Goal: Entertainment & Leisure: Browse casually

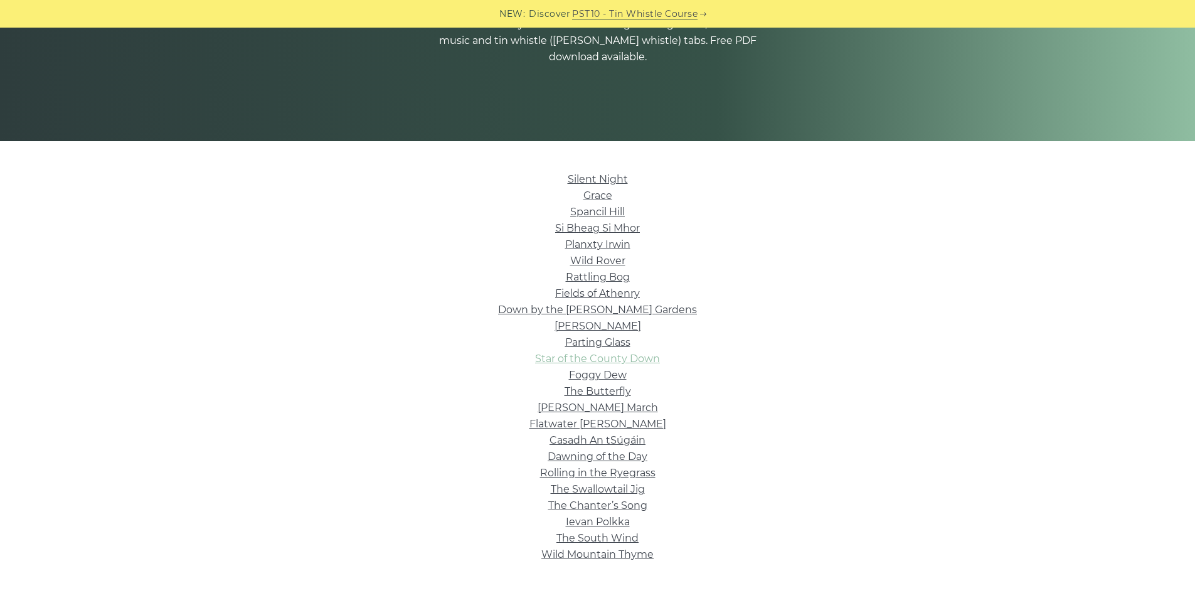
click at [582, 360] on link "Star of the County Down" at bounding box center [597, 359] width 125 height 12
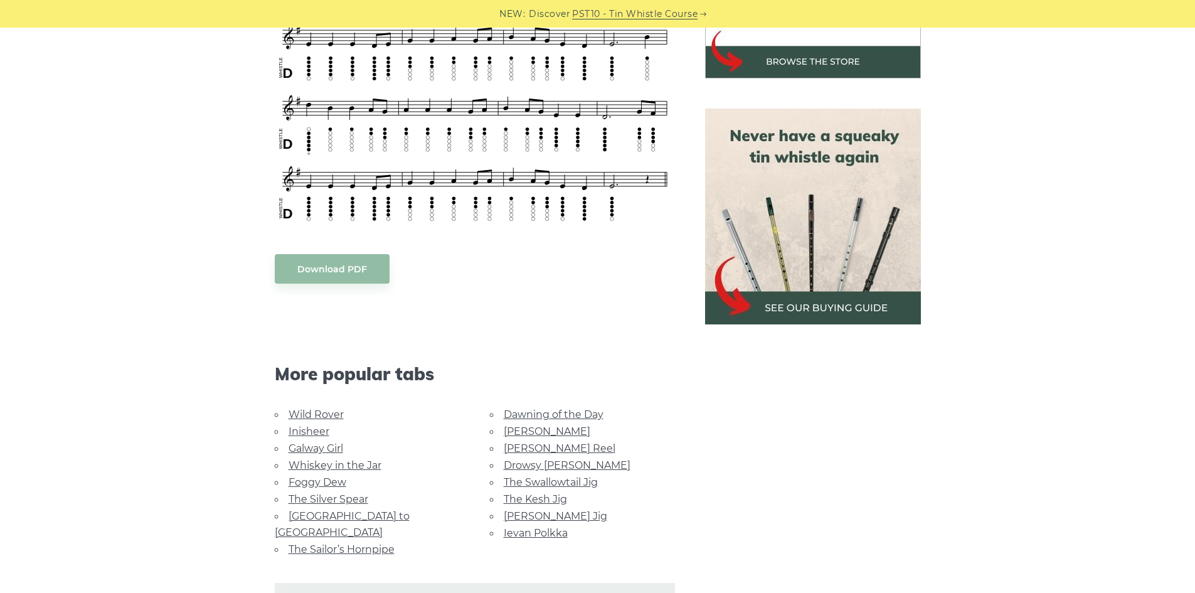
scroll to position [690, 0]
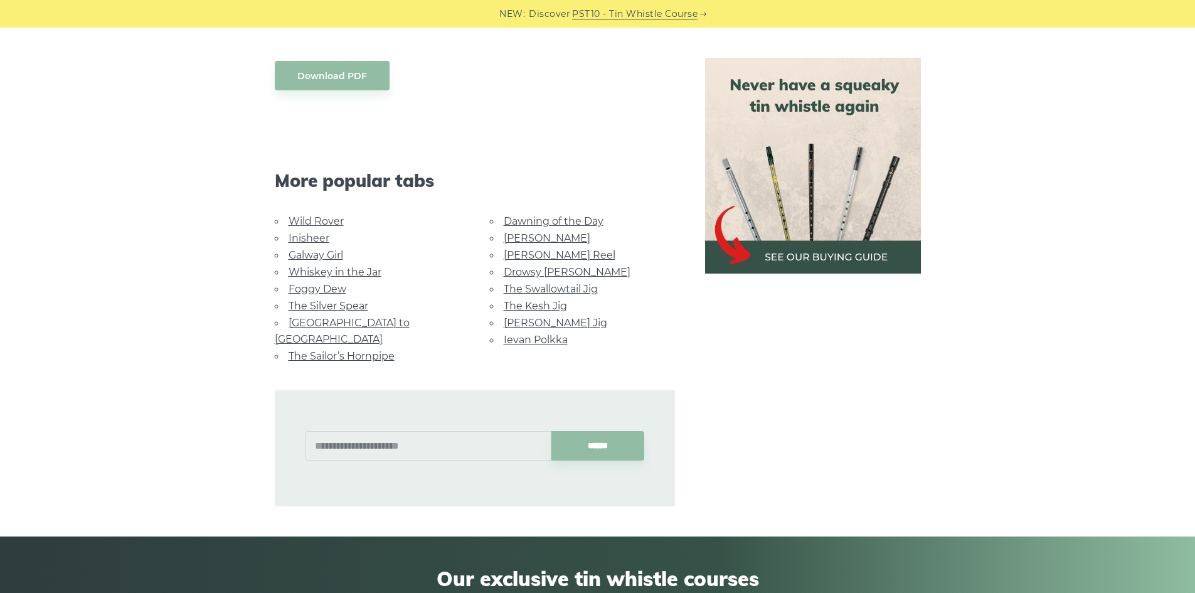
click at [319, 241] on link "Inisheer" at bounding box center [309, 238] width 41 height 12
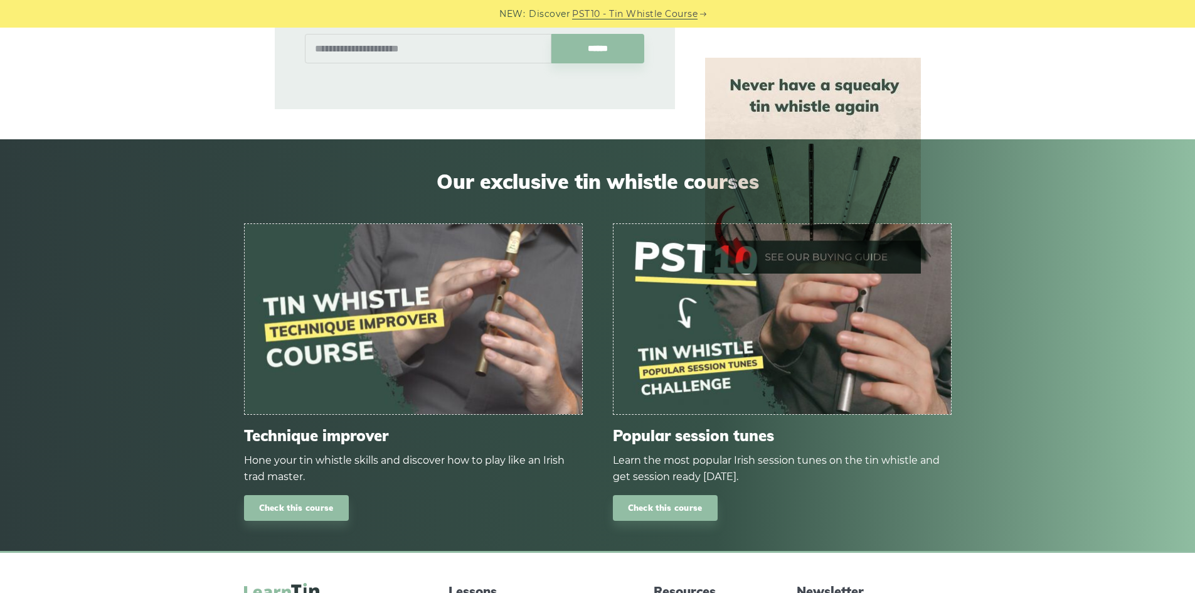
scroll to position [813, 0]
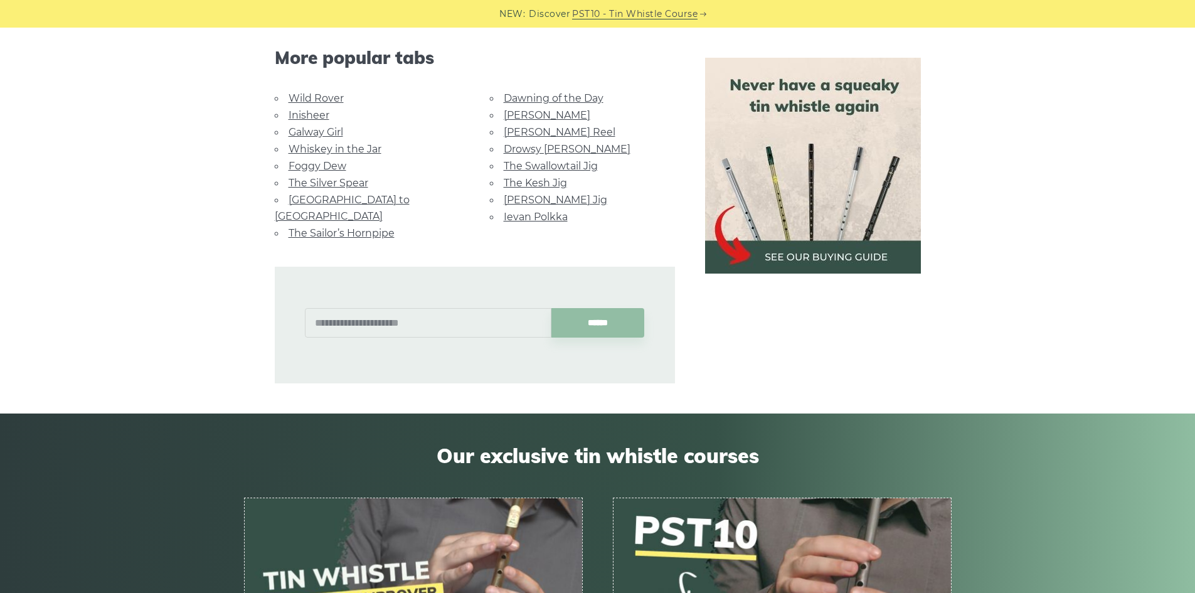
click at [346, 196] on link "[GEOGRAPHIC_DATA] to [GEOGRAPHIC_DATA]" at bounding box center [342, 208] width 135 height 28
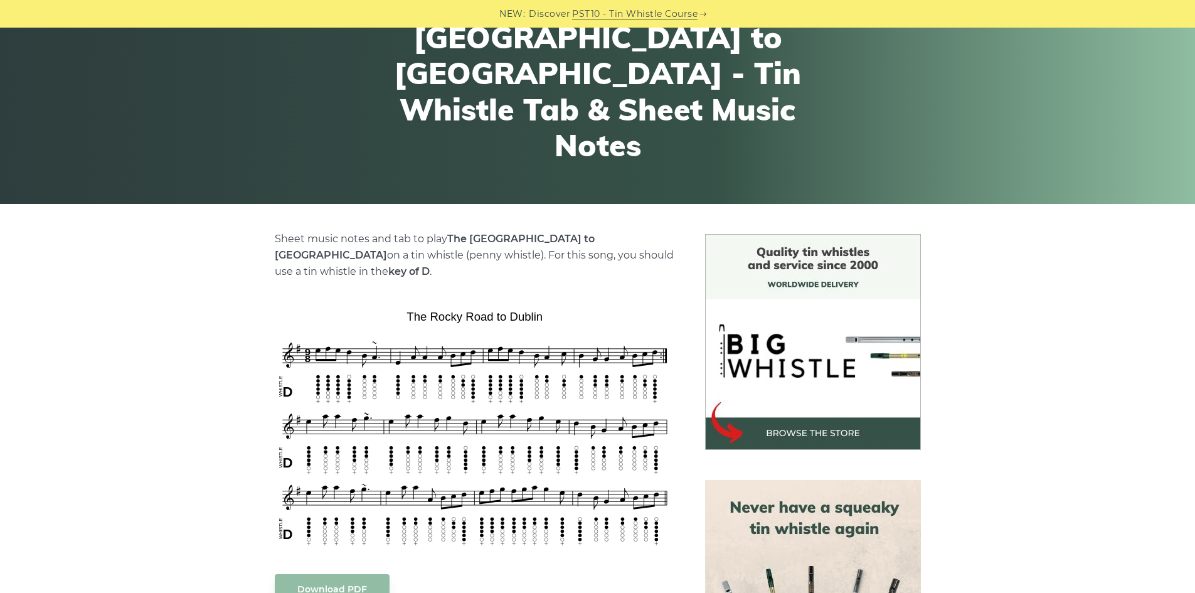
scroll to position [502, 0]
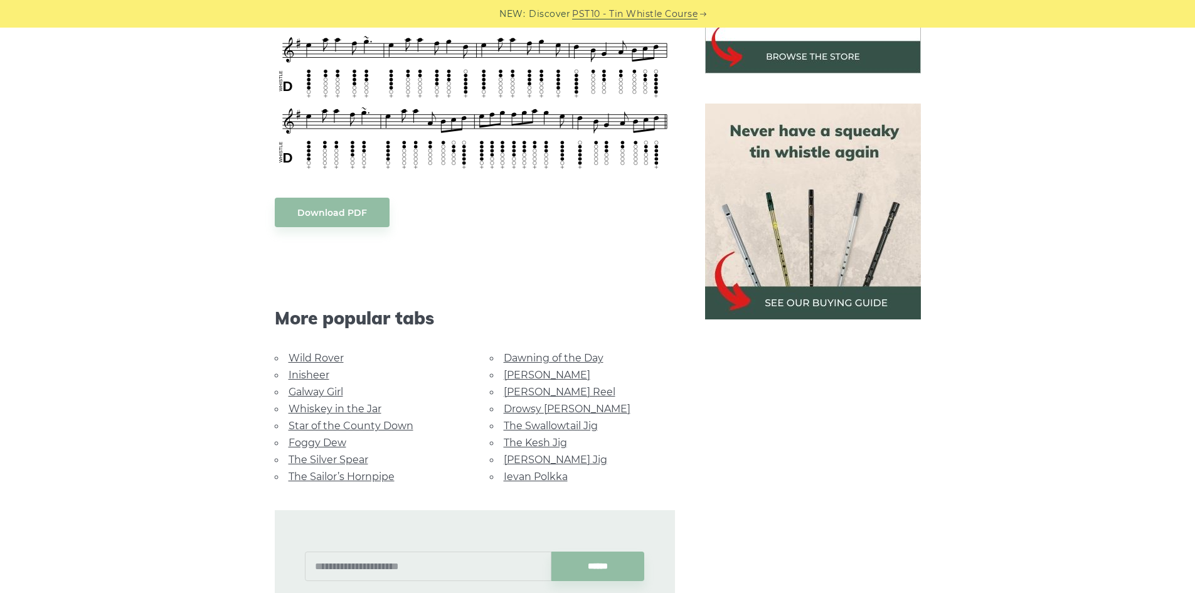
click at [341, 403] on link "Whiskey in the Jar" at bounding box center [335, 409] width 93 height 12
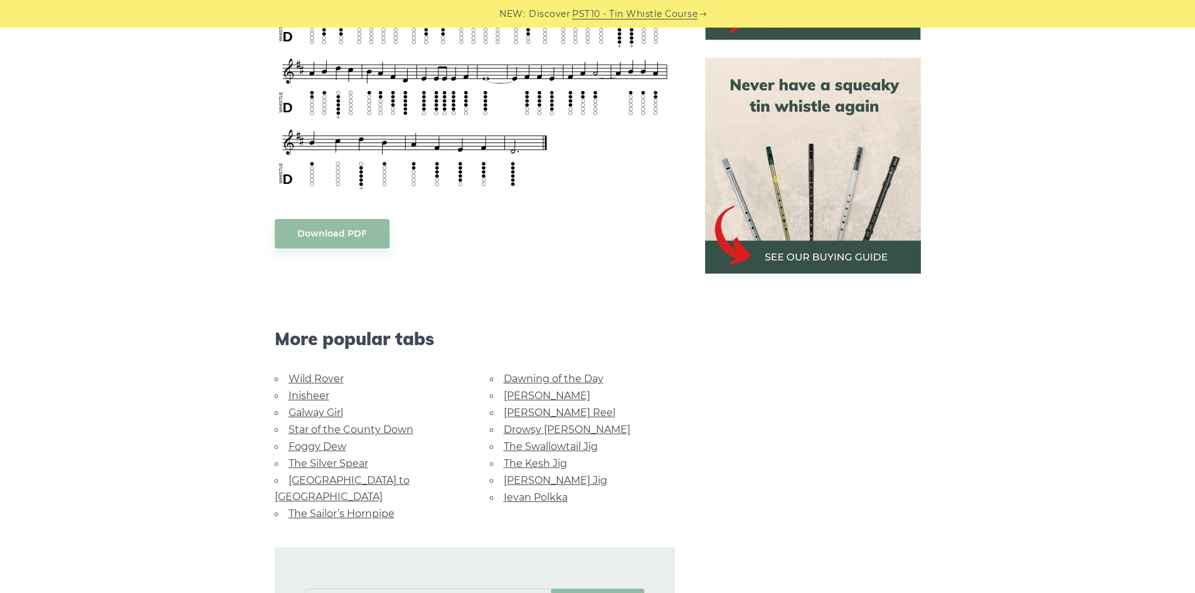
scroll to position [628, 0]
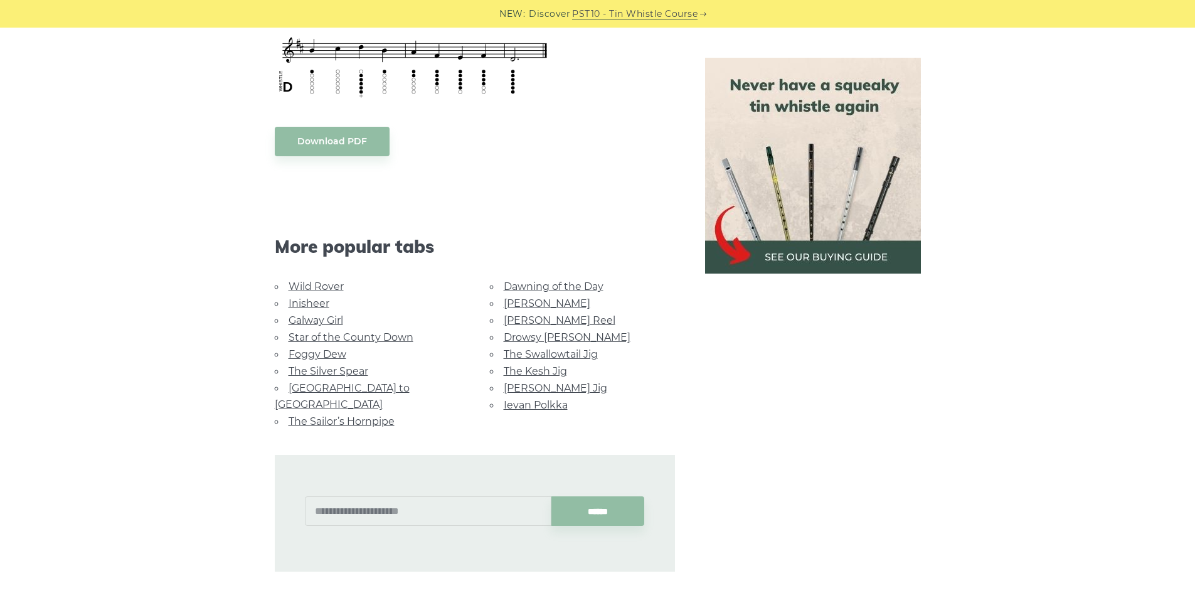
click at [378, 415] on link "The Sailor’s Hornpipe" at bounding box center [342, 421] width 106 height 12
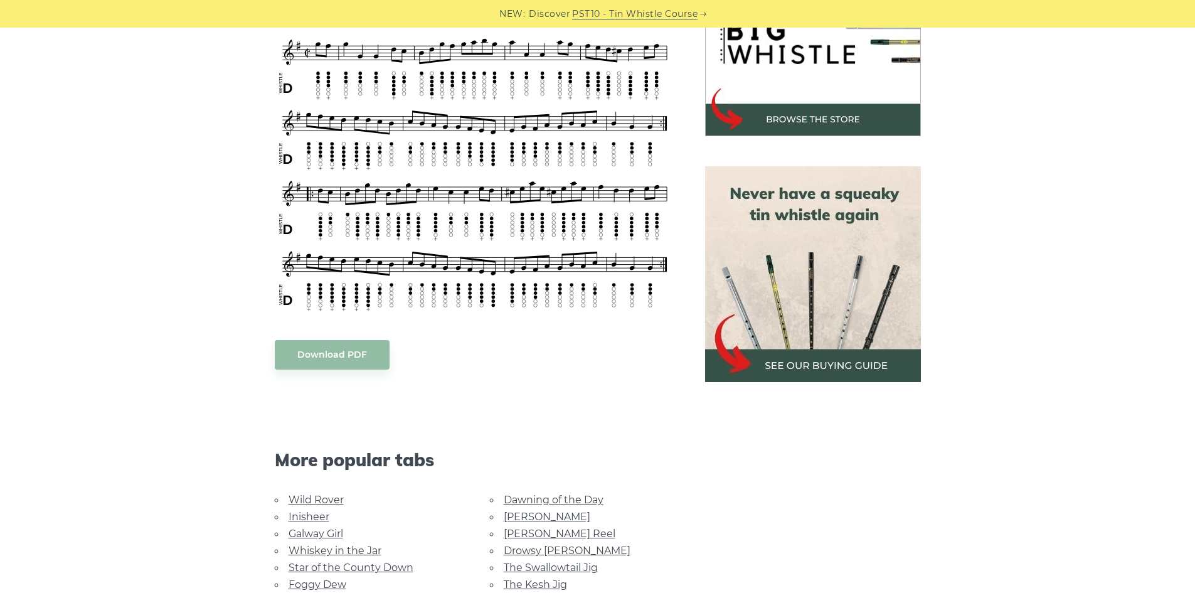
scroll to position [628, 0]
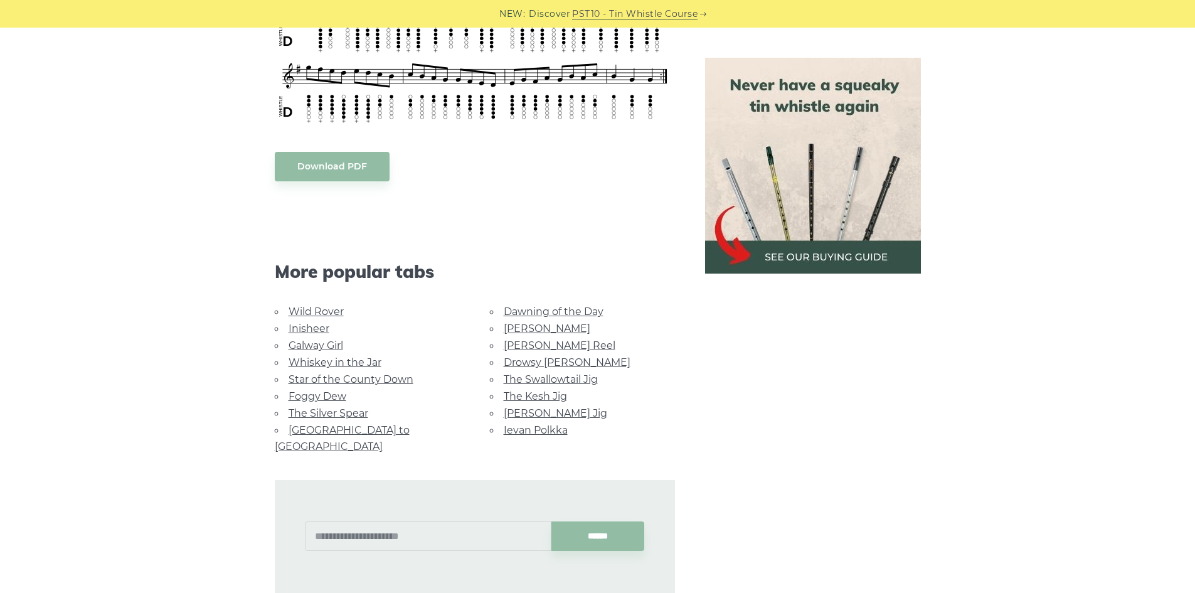
click at [522, 345] on link "[PERSON_NAME] Reel" at bounding box center [560, 346] width 112 height 12
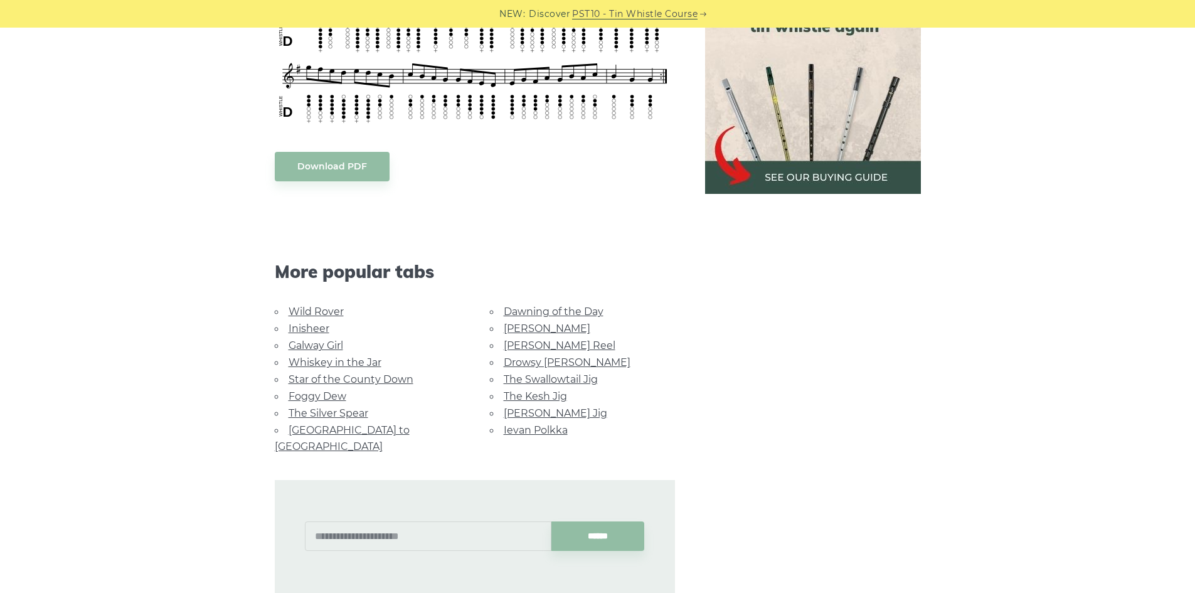
click at [527, 314] on link "Dawning of the Day" at bounding box center [554, 312] width 100 height 12
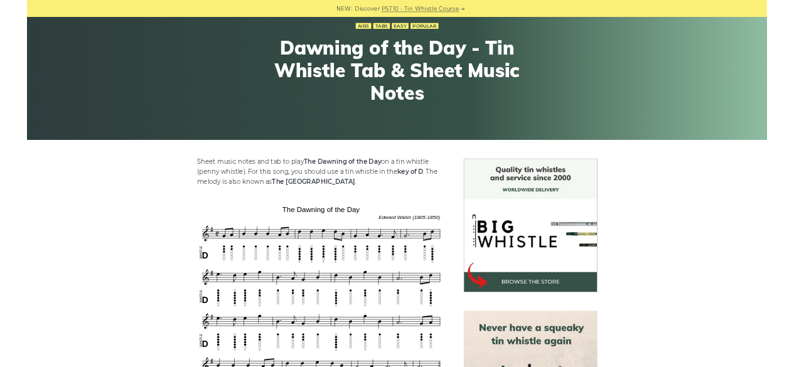
scroll to position [126, 0]
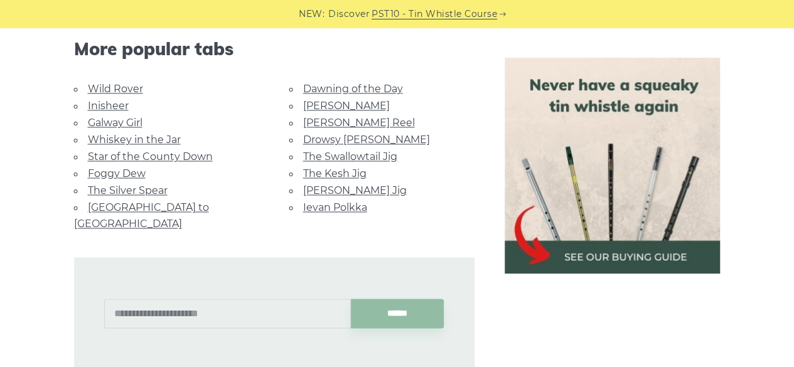
scroll to position [813, 0]
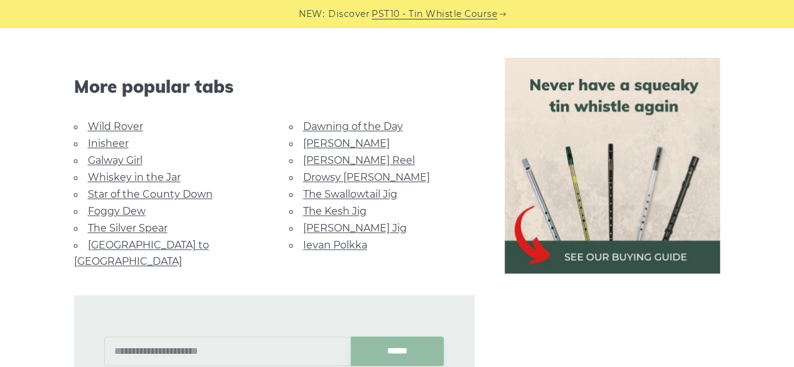
click at [319, 142] on link "[PERSON_NAME]" at bounding box center [346, 143] width 87 height 12
click at [321, 176] on link "Drowsy [PERSON_NAME]" at bounding box center [366, 177] width 127 height 12
click at [345, 158] on link "[PERSON_NAME] Reel" at bounding box center [359, 160] width 112 height 12
click at [323, 190] on link "The Swallowtail Jig" at bounding box center [350, 194] width 94 height 12
click at [358, 224] on link "[PERSON_NAME] Jig" at bounding box center [355, 228] width 104 height 12
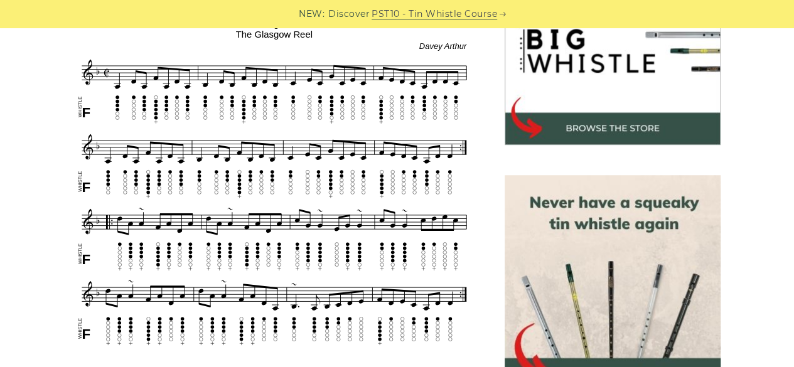
scroll to position [434, 0]
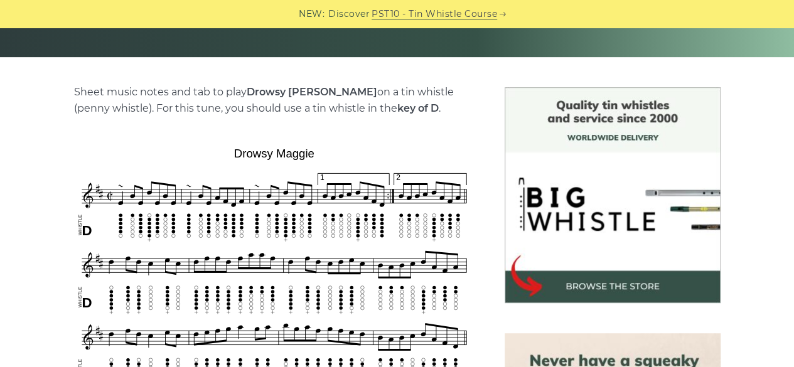
scroll to position [377, 0]
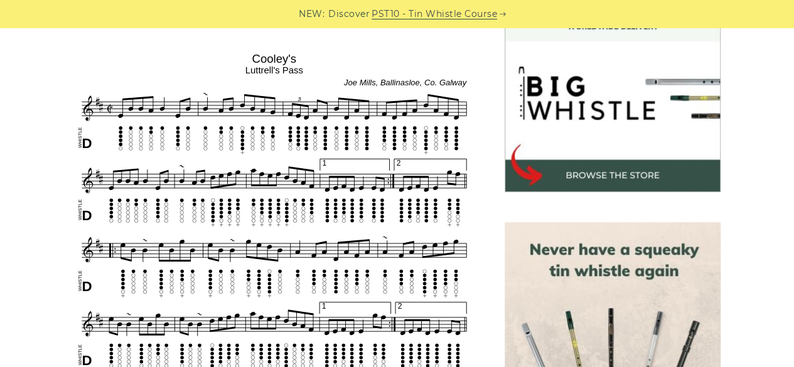
scroll to position [251, 0]
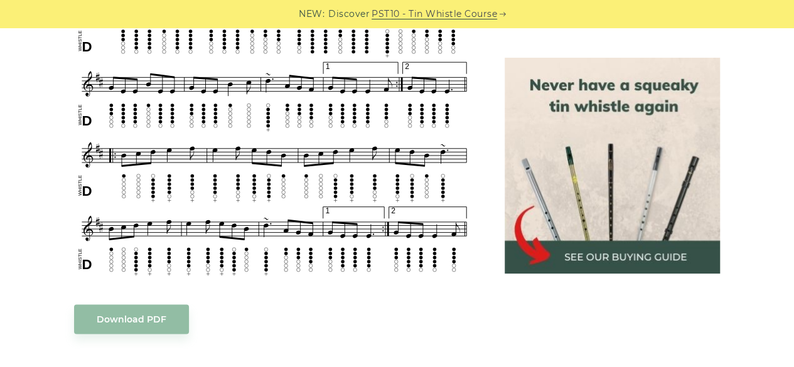
scroll to position [1067, 0]
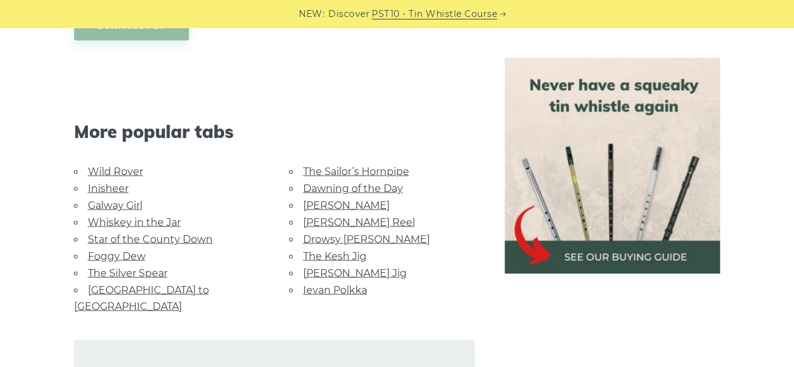
click at [112, 188] on link "Inisheer" at bounding box center [108, 188] width 41 height 12
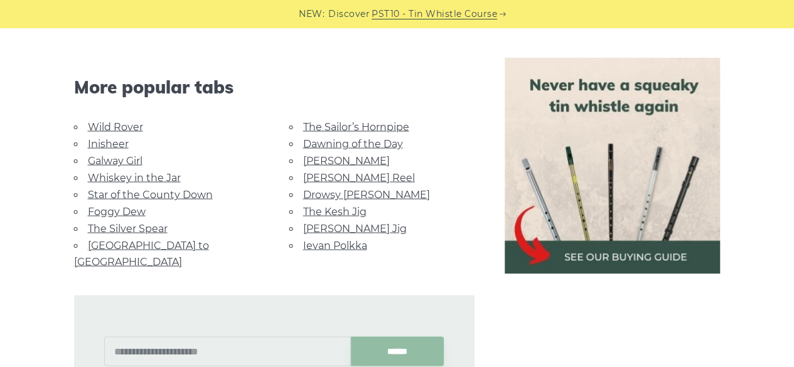
scroll to position [1192, 0]
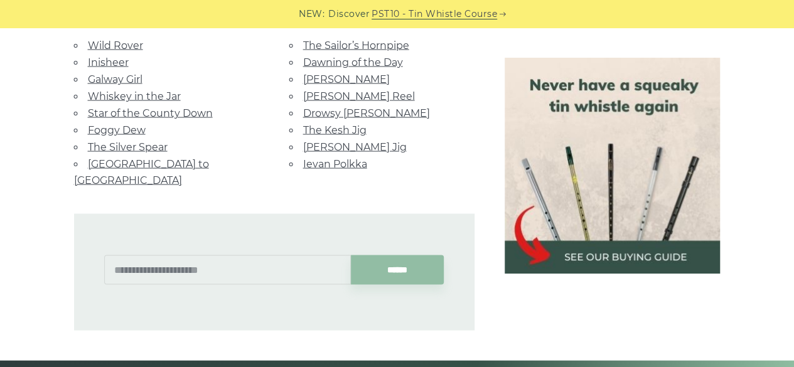
click at [113, 141] on link "The Silver Spear" at bounding box center [128, 147] width 80 height 12
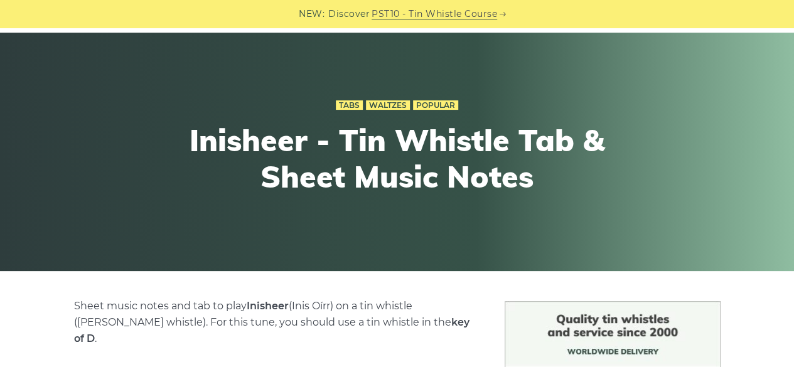
scroll to position [188, 0]
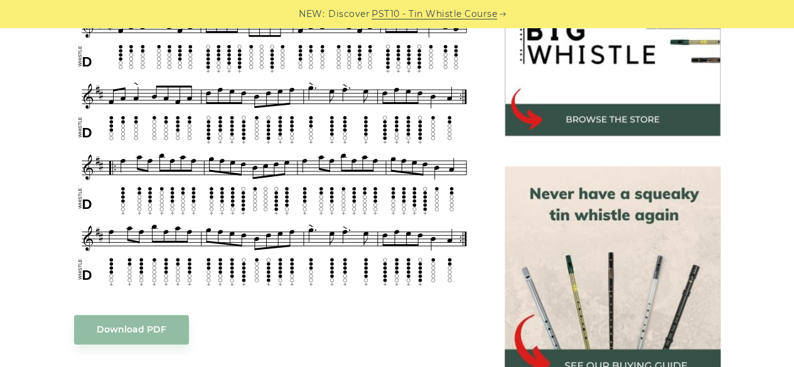
scroll to position [690, 0]
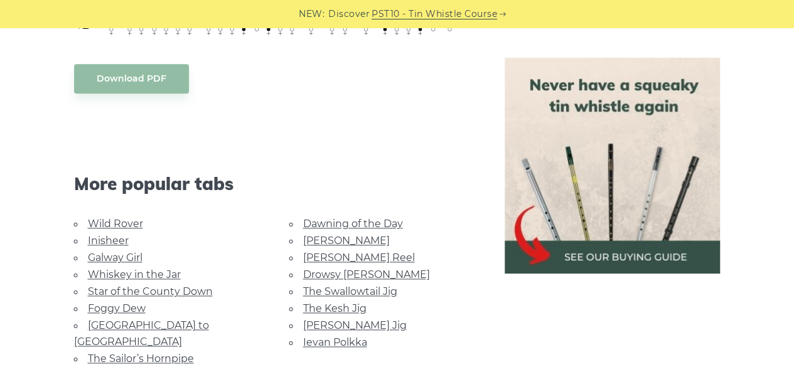
click at [319, 306] on link "The Kesh Jig" at bounding box center [334, 308] width 63 height 12
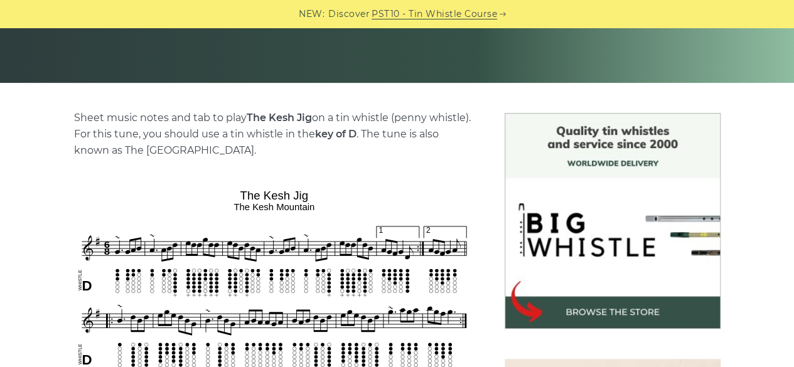
scroll to position [219, 0]
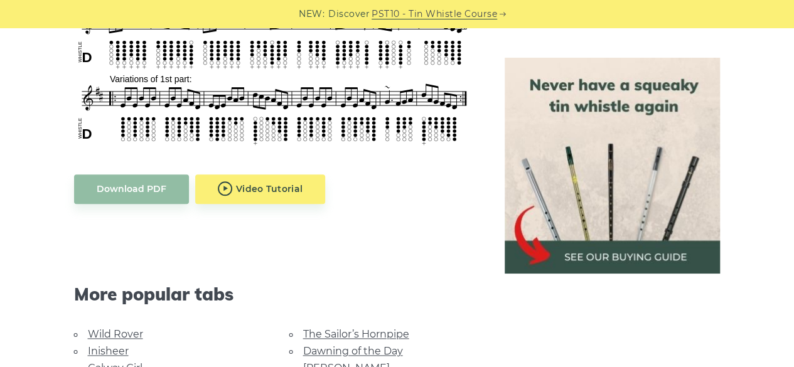
scroll to position [557, 0]
